Goal: Transaction & Acquisition: Book appointment/travel/reservation

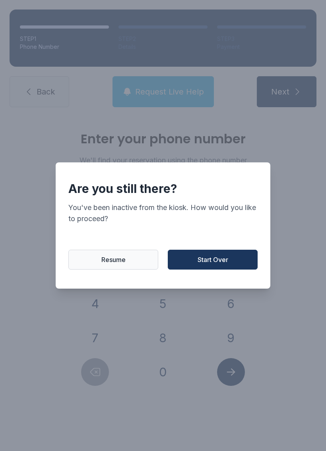
click at [223, 260] on span "Start Over" at bounding box center [212, 260] width 31 height 10
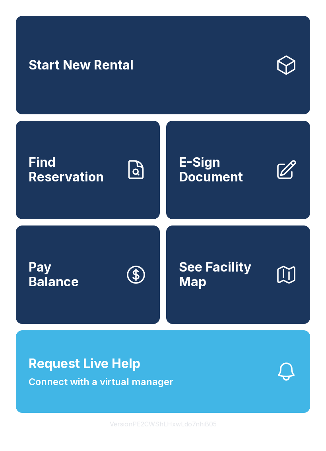
click at [126, 202] on link "Find Reservation" at bounding box center [88, 170] width 144 height 99
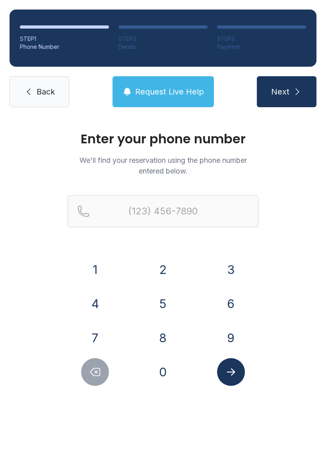
click at [233, 304] on button "6" at bounding box center [231, 304] width 28 height 28
click at [110, 331] on div "7" at bounding box center [95, 338] width 55 height 28
click at [164, 335] on button "8" at bounding box center [163, 338] width 28 height 28
click at [230, 272] on button "3" at bounding box center [231, 270] width 28 height 28
click at [237, 300] on button "6" at bounding box center [231, 304] width 28 height 28
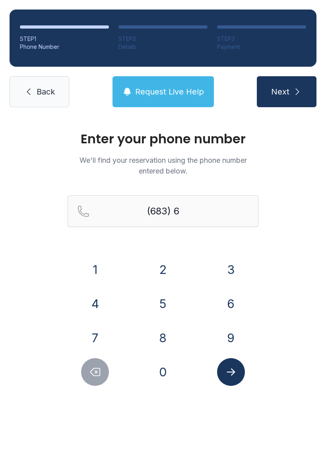
click at [167, 336] on button "8" at bounding box center [163, 338] width 28 height 28
click at [168, 302] on button "5" at bounding box center [163, 304] width 28 height 28
click at [165, 370] on button "0" at bounding box center [163, 372] width 28 height 28
click at [97, 275] on button "1" at bounding box center [95, 270] width 28 height 28
click at [157, 292] on button "5" at bounding box center [163, 304] width 28 height 28
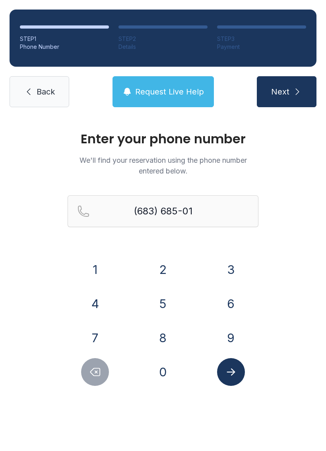
type input "(683) 685-015"
click at [230, 369] on icon "Submit lookup form" at bounding box center [231, 372] width 12 height 12
click at [41, 99] on link "Back" at bounding box center [40, 91] width 60 height 31
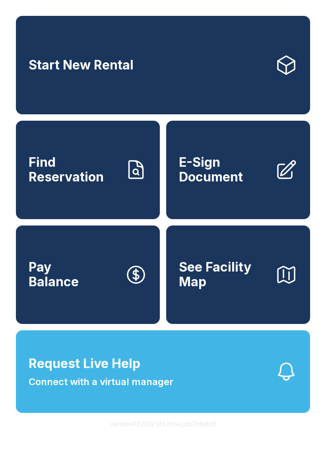
click at [165, 64] on link "Start New Rental" at bounding box center [163, 65] width 294 height 99
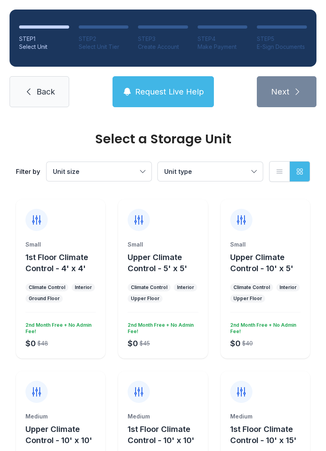
click at [140, 178] on button "Unit size" at bounding box center [98, 171] width 105 height 19
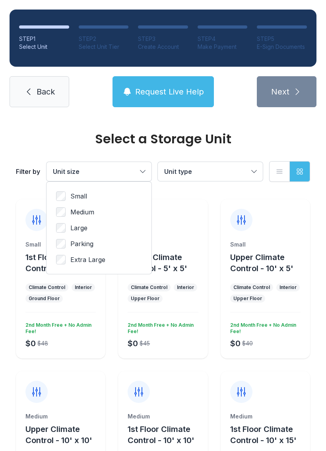
click at [97, 198] on label "Small" at bounding box center [99, 197] width 86 height 10
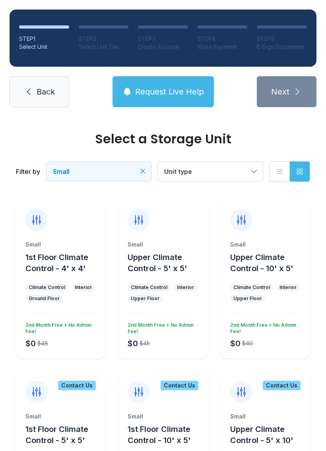
click at [240, 177] on button "Unit type" at bounding box center [210, 171] width 105 height 19
click at [23, 76] on link "Back" at bounding box center [40, 91] width 60 height 31
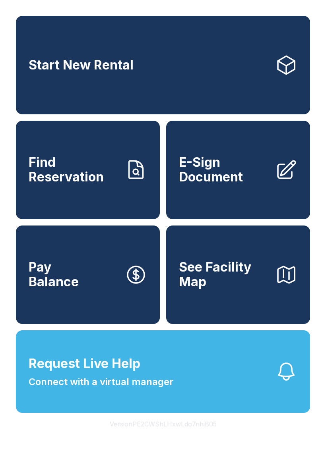
click at [52, 95] on link "Start New Rental" at bounding box center [163, 65] width 294 height 99
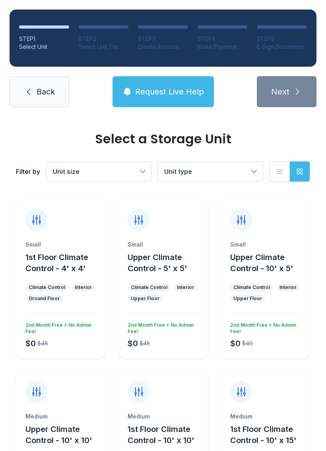
click at [114, 170] on span "Unit size" at bounding box center [95, 172] width 84 height 10
click at [241, 168] on span "Unit type" at bounding box center [206, 172] width 84 height 10
click at [277, 176] on button "List view" at bounding box center [279, 171] width 21 height 21
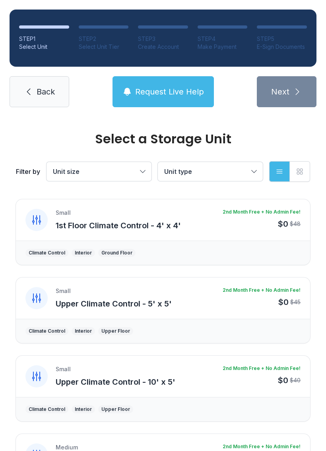
click at [274, 176] on button "List view" at bounding box center [279, 171] width 21 height 21
click at [302, 174] on icon "button" at bounding box center [300, 172] width 6 height 6
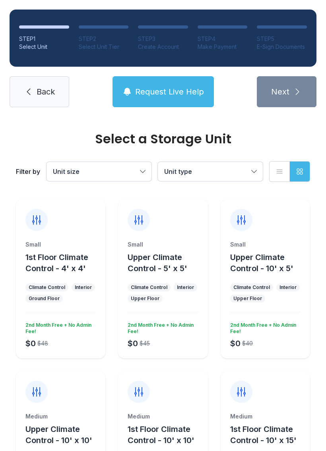
click at [70, 255] on span "1st Floor Climate Control - 4' x 4'" at bounding box center [56, 263] width 63 height 21
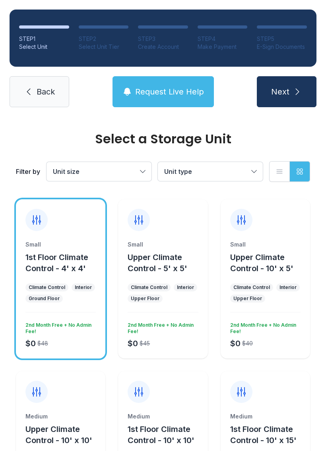
click at [37, 274] on button "1st Floor Climate Control - 4' x 4'" at bounding box center [63, 263] width 77 height 22
click at [289, 87] on span "Next" at bounding box center [280, 91] width 18 height 11
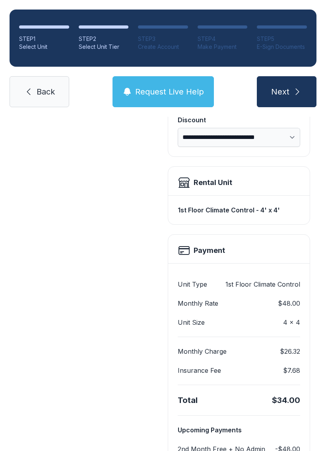
scroll to position [166, 0]
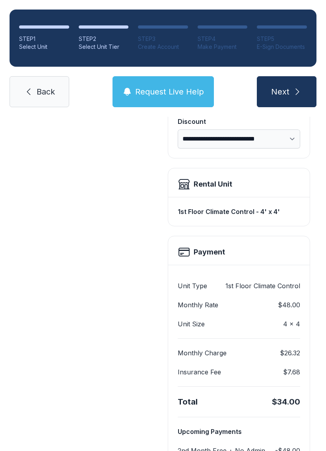
click at [299, 187] on div "Rental Unit" at bounding box center [239, 184] width 122 height 13
click at [285, 207] on div "1st Floor Climate Control - 4' x 4'" at bounding box center [239, 212] width 122 height 16
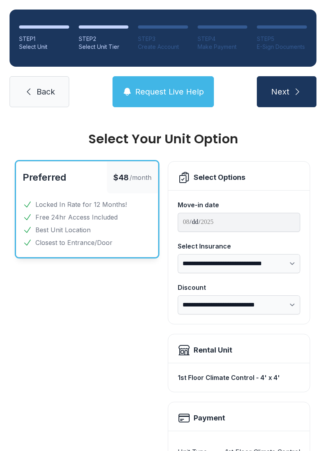
scroll to position [-1, 0]
click at [37, 106] on link "Back" at bounding box center [40, 91] width 60 height 31
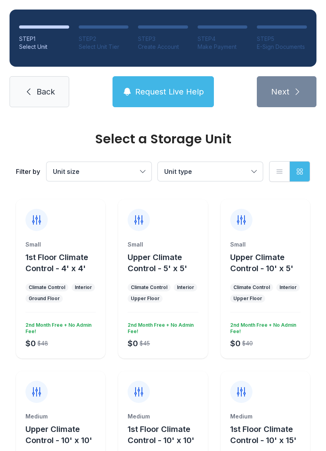
click at [37, 95] on span "Back" at bounding box center [46, 91] width 18 height 11
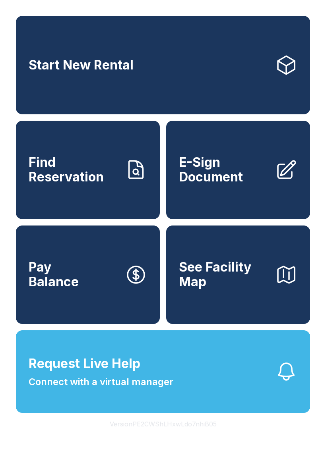
click at [207, 68] on link "Start New Rental" at bounding box center [163, 65] width 294 height 99
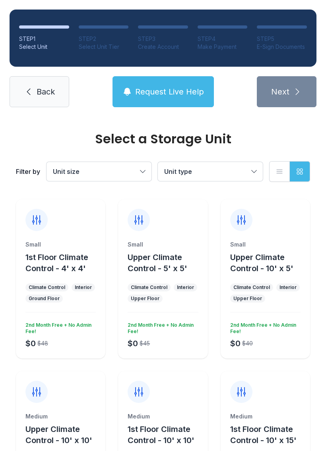
click at [295, 175] on button "Grid view" at bounding box center [299, 171] width 21 height 21
click at [304, 166] on button "Grid view" at bounding box center [299, 171] width 21 height 21
click at [278, 176] on button "List view" at bounding box center [279, 171] width 21 height 21
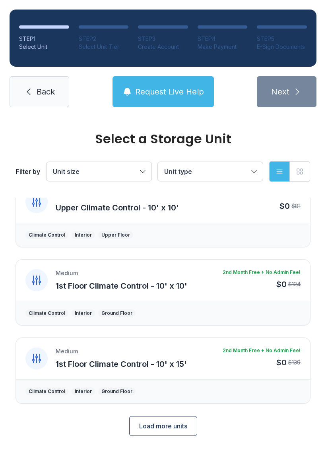
scroll to position [252, 0]
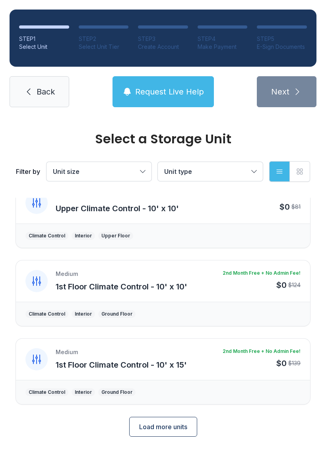
click at [177, 424] on span "Load more units" at bounding box center [163, 427] width 48 height 10
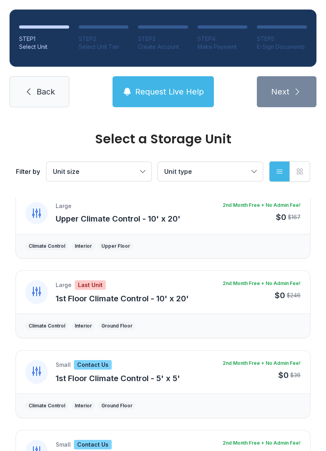
scroll to position [552, 0]
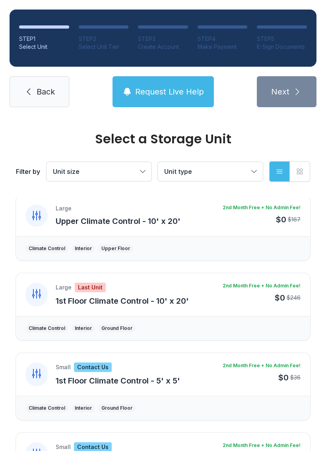
click at [196, 330] on ul "Climate Control Interior Ground Floor" at bounding box center [162, 329] width 275 height 8
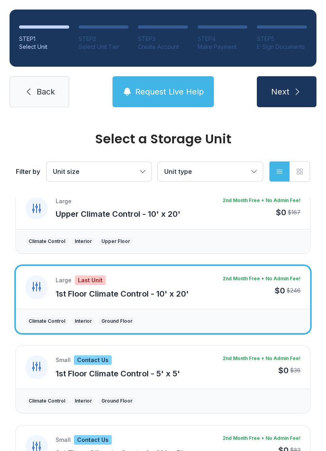
scroll to position [541, 0]
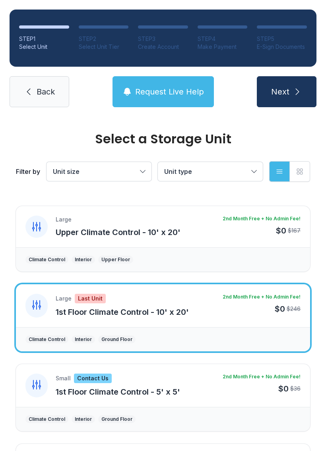
click at [309, 265] on div "Climate Control Interior Upper Floor" at bounding box center [163, 260] width 294 height 24
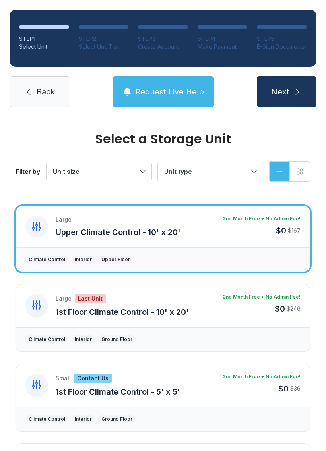
click at [313, 269] on div "Select a Storage Unit Filter by Unit size Unit type List view Grid view Small 1…" at bounding box center [163, 116] width 326 height 1080
click at [143, 178] on button "Unit size" at bounding box center [98, 171] width 105 height 19
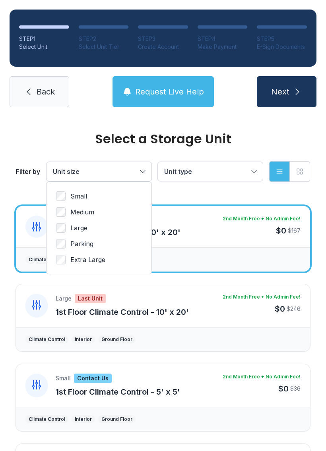
click at [112, 194] on label "Small" at bounding box center [99, 197] width 86 height 10
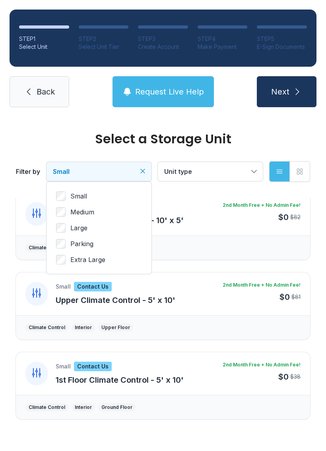
scroll to position [304, 0]
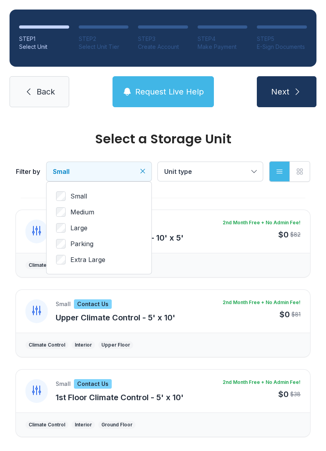
click at [296, 96] on icon "submit" at bounding box center [297, 92] width 10 height 10
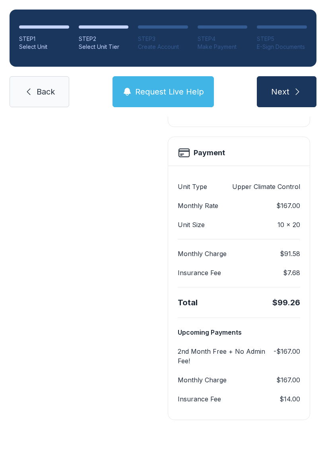
scroll to position [266, 0]
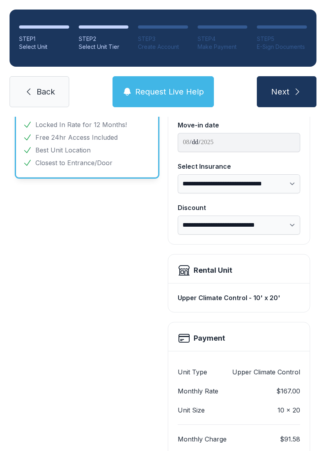
click at [309, 98] on button "Next" at bounding box center [287, 91] width 60 height 31
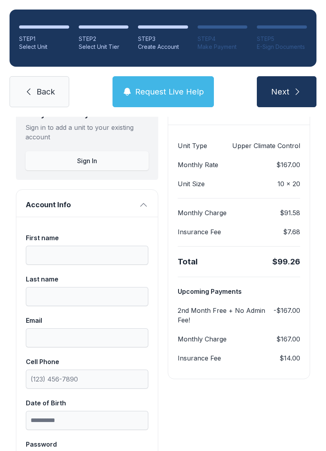
click at [157, 81] on button "Request Live Help" at bounding box center [162, 91] width 101 height 31
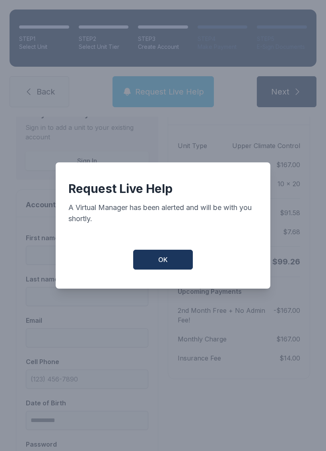
click at [163, 259] on button "OK" at bounding box center [163, 260] width 60 height 20
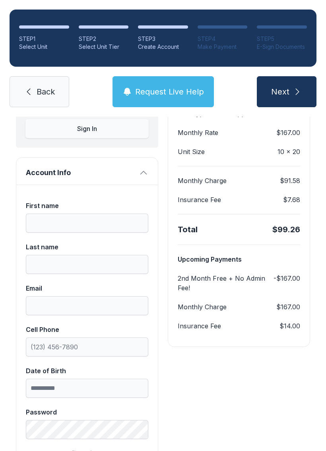
scroll to position [98, 0]
click at [24, 97] on link "Back" at bounding box center [40, 91] width 60 height 31
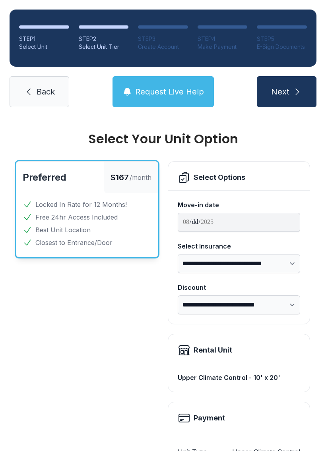
click at [74, 130] on div "**********" at bounding box center [163, 417] width 326 height 601
click at [62, 94] on link "Back" at bounding box center [40, 91] width 60 height 31
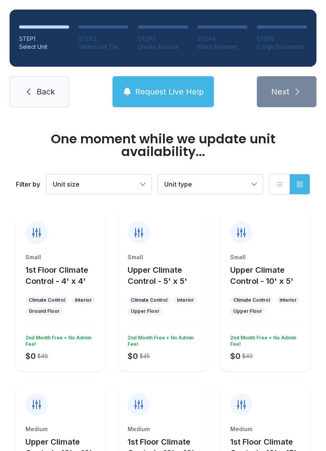
click at [39, 100] on link "Back" at bounding box center [40, 91] width 60 height 31
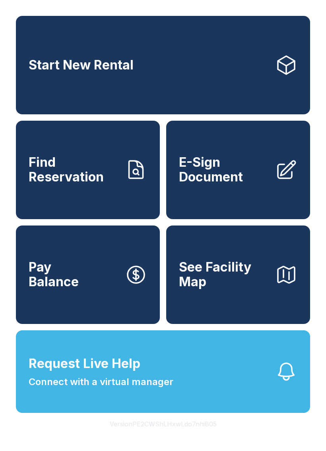
click at [39, 100] on link "Start New Rental" at bounding box center [163, 65] width 294 height 99
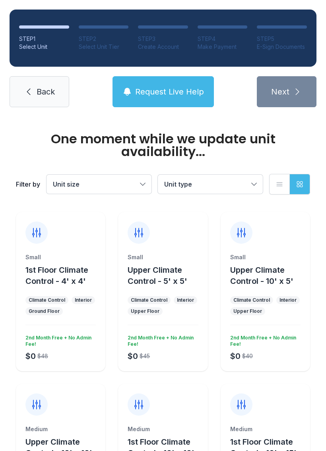
click at [44, 99] on link "Back" at bounding box center [40, 91] width 60 height 31
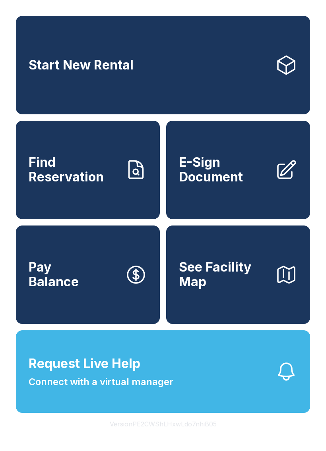
click at [42, 99] on link "Start New Rental" at bounding box center [163, 65] width 294 height 99
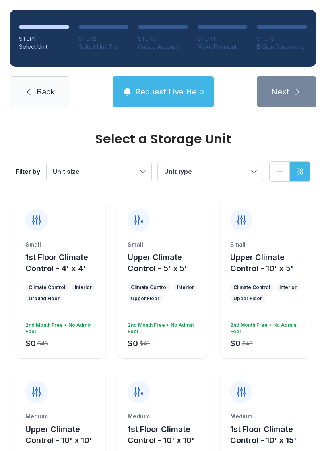
click at [41, 99] on link "Back" at bounding box center [40, 91] width 60 height 31
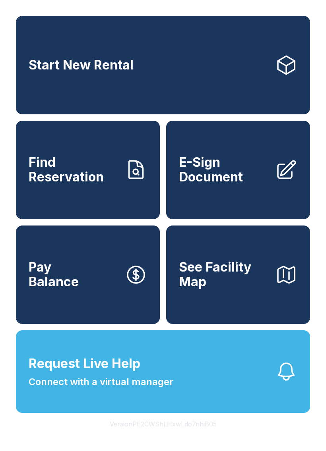
click at [87, 182] on span "Find Reservation" at bounding box center [74, 169] width 90 height 29
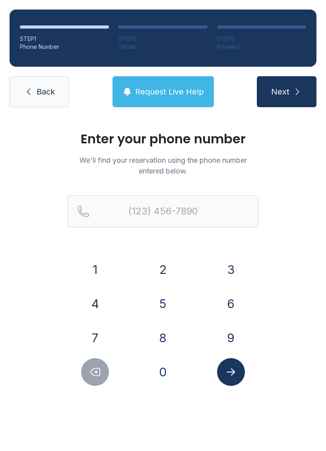
click at [235, 301] on button "6" at bounding box center [231, 304] width 28 height 28
click at [87, 337] on button "7" at bounding box center [95, 338] width 28 height 28
click at [144, 346] on div "8" at bounding box center [162, 338] width 55 height 28
click at [162, 340] on button "8" at bounding box center [163, 338] width 28 height 28
click at [232, 272] on button "3" at bounding box center [231, 270] width 28 height 28
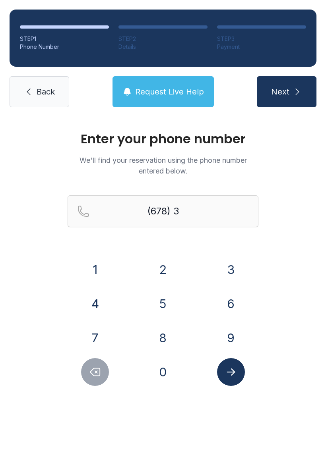
click at [231, 313] on button "6" at bounding box center [231, 304] width 28 height 28
click at [172, 334] on button "8" at bounding box center [163, 338] width 28 height 28
click at [162, 306] on button "5" at bounding box center [163, 304] width 28 height 28
click at [167, 369] on button "0" at bounding box center [163, 372] width 28 height 28
click at [97, 267] on button "1" at bounding box center [95, 270] width 28 height 28
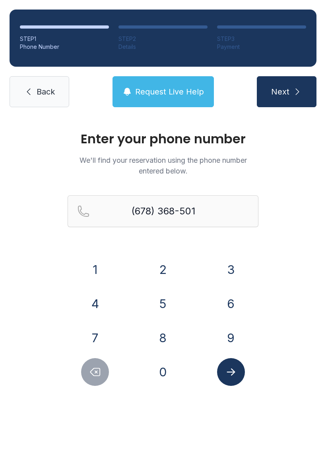
click at [159, 300] on button "5" at bounding box center [163, 304] width 28 height 28
type input "[PHONE_NUMBER]"
click at [235, 370] on icon "Submit lookup form" at bounding box center [231, 372] width 12 height 12
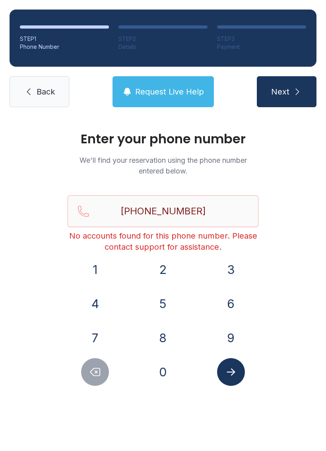
click at [290, 100] on button "Next" at bounding box center [287, 91] width 60 height 31
click at [45, 96] on span "Back" at bounding box center [46, 91] width 18 height 11
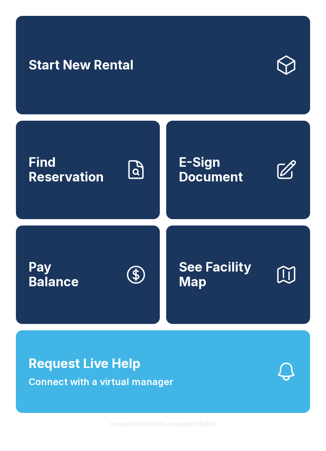
click at [174, 383] on button "Request Live Help Connect with a virtual manager" at bounding box center [163, 372] width 294 height 83
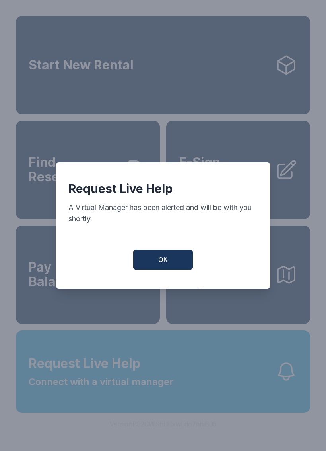
click at [164, 265] on span "OK" at bounding box center [163, 260] width 10 height 10
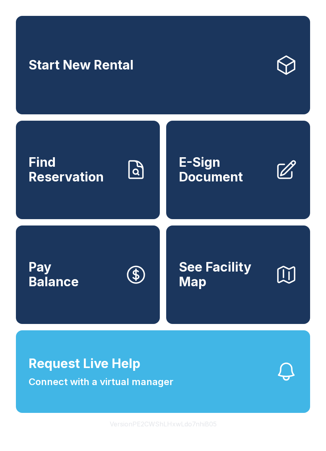
click at [108, 413] on button "Request Live Help Connect with a virtual manager" at bounding box center [163, 372] width 294 height 83
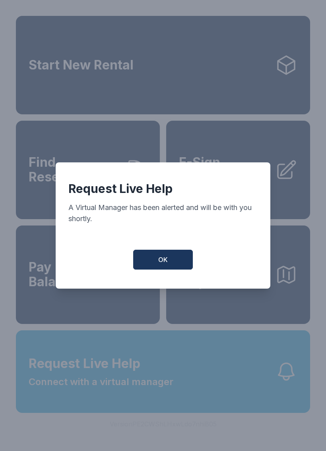
click at [163, 261] on span "OK" at bounding box center [163, 260] width 10 height 10
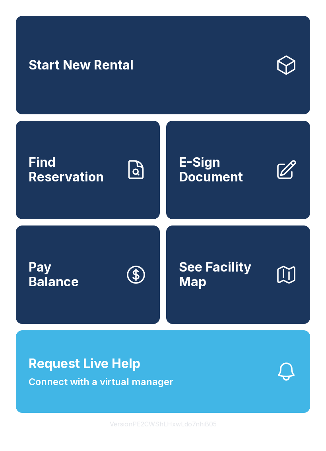
click at [131, 373] on span "Request Live Help" at bounding box center [85, 363] width 112 height 19
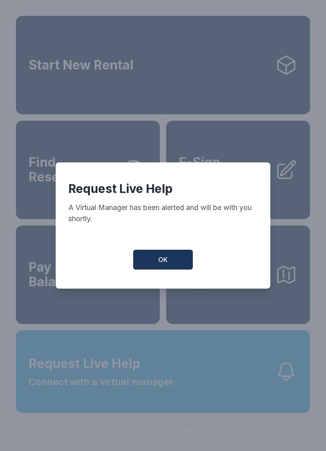
click at [173, 265] on button "OK" at bounding box center [163, 260] width 60 height 20
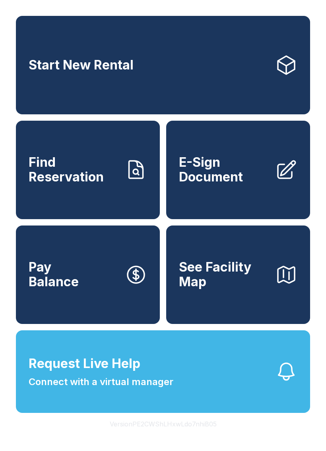
click at [161, 388] on span "Request Live Help Connect with a virtual manager" at bounding box center [101, 371] width 145 height 35
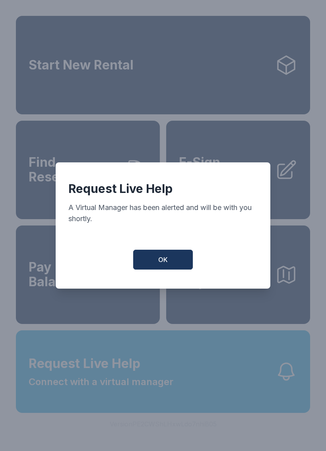
click at [169, 263] on button "OK" at bounding box center [163, 260] width 60 height 20
